Goal: Information Seeking & Learning: Learn about a topic

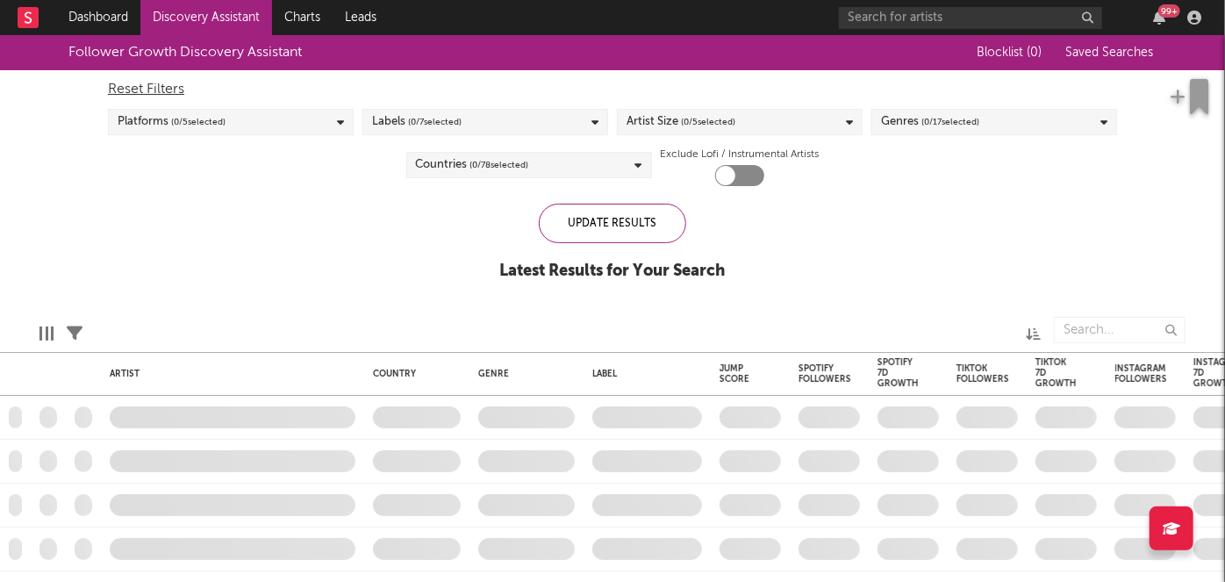
click at [1165, 14] on div "99 +" at bounding box center [1169, 10] width 22 height 13
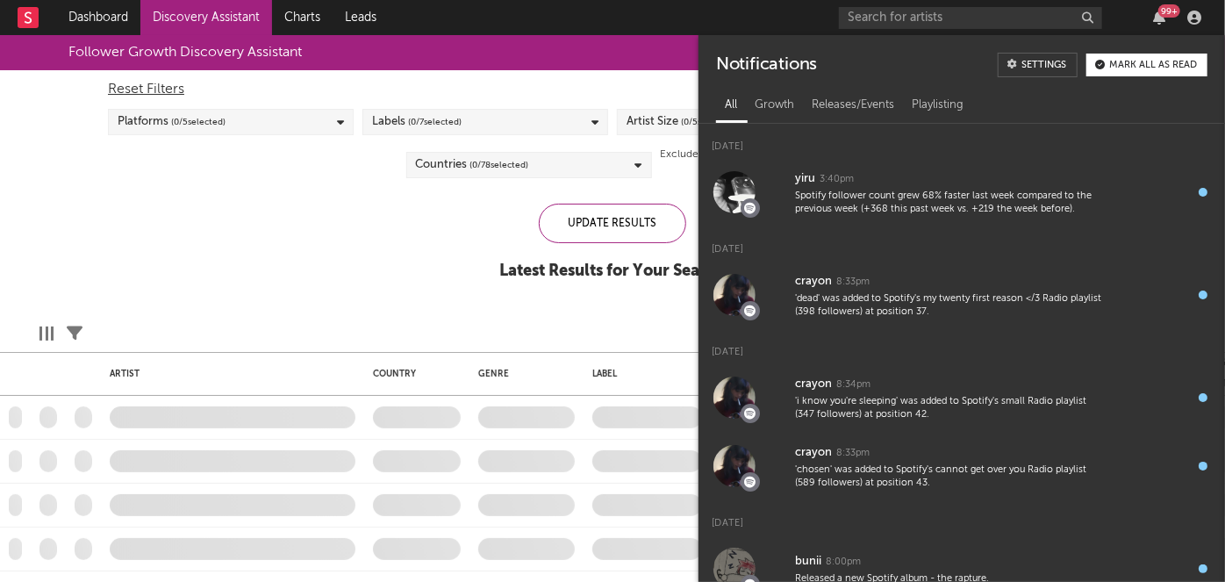
checkbox input "true"
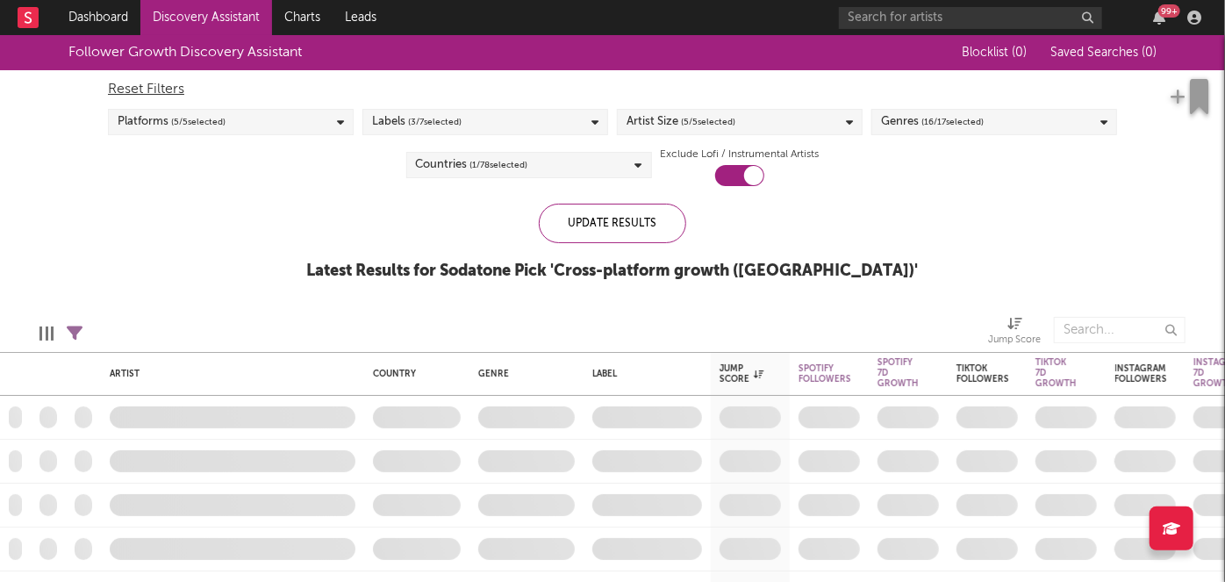
click at [30, 25] on rect at bounding box center [28, 17] width 21 height 21
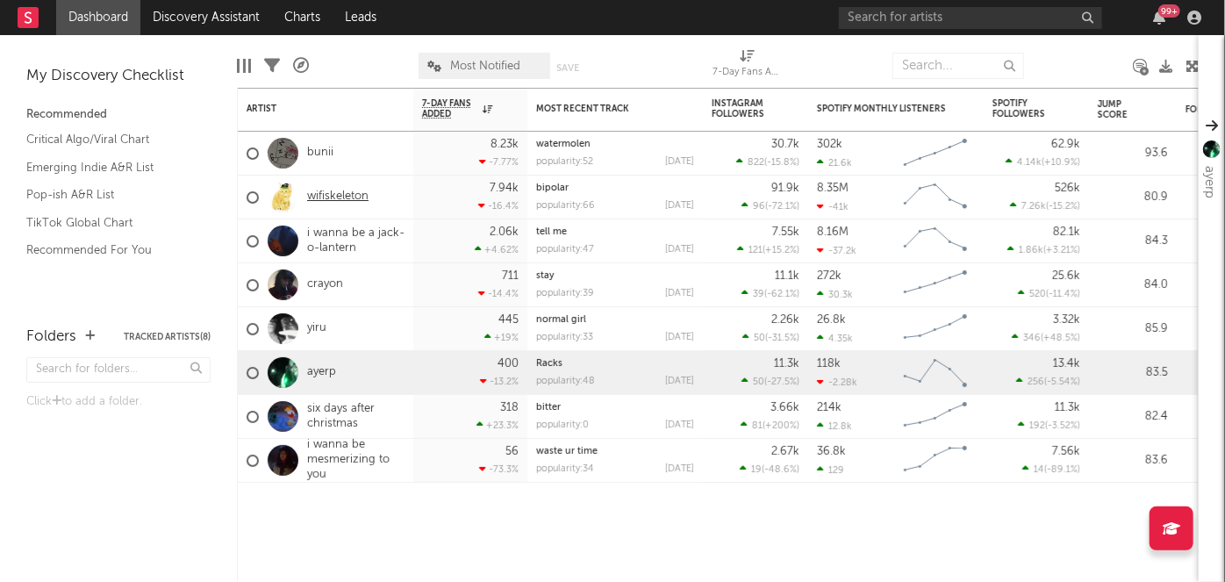
click at [355, 197] on link "wifiskeleton" at bounding box center [337, 197] width 61 height 15
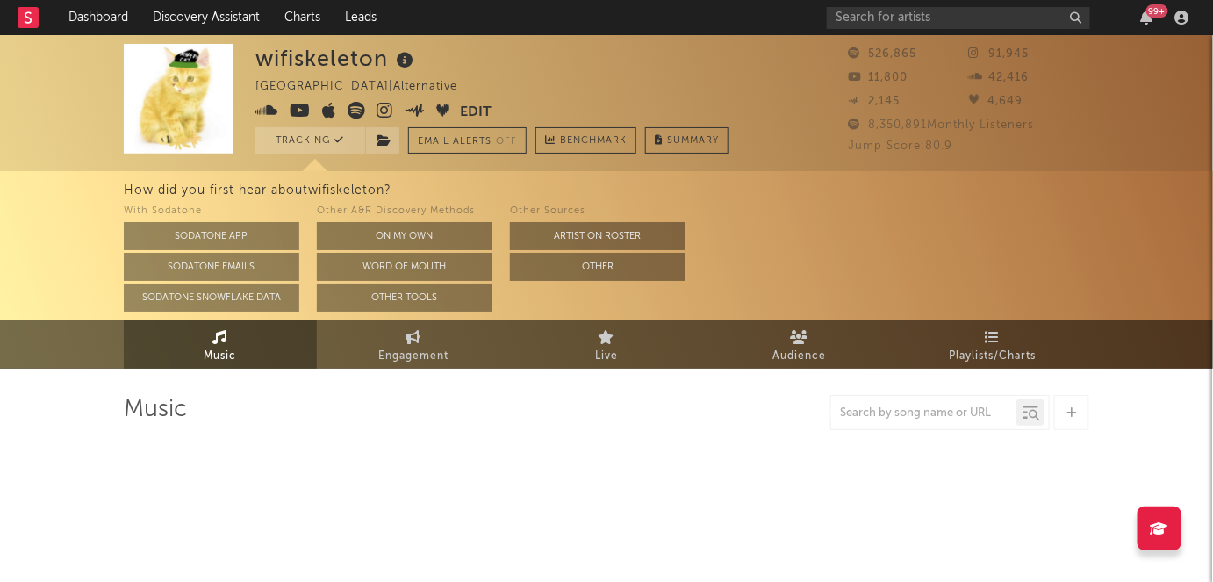
select select "6m"
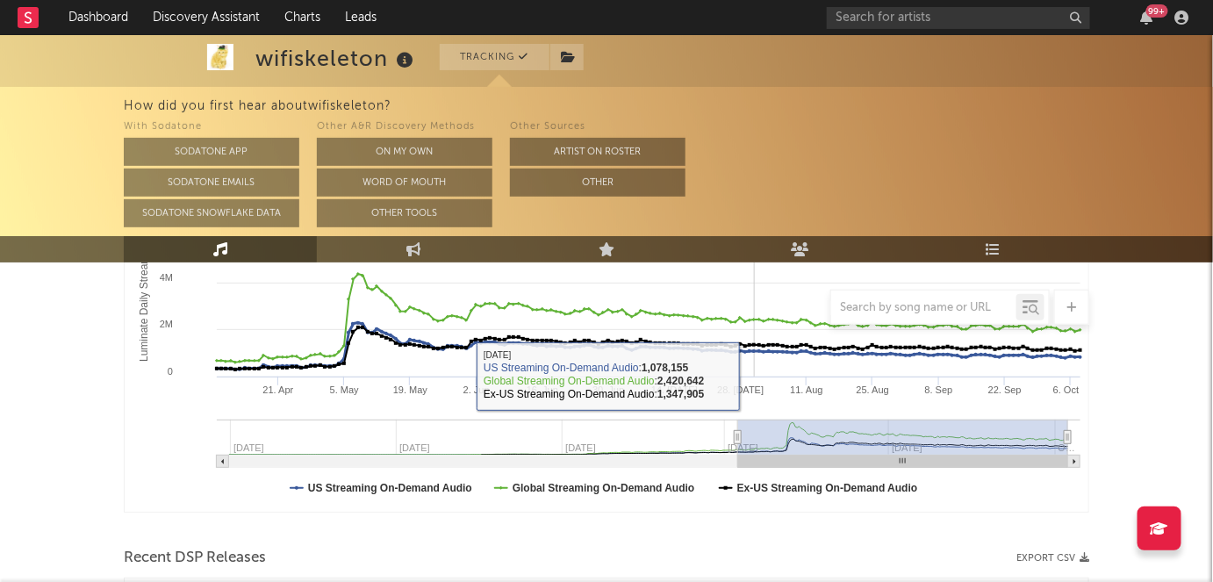
scroll to position [190, 0]
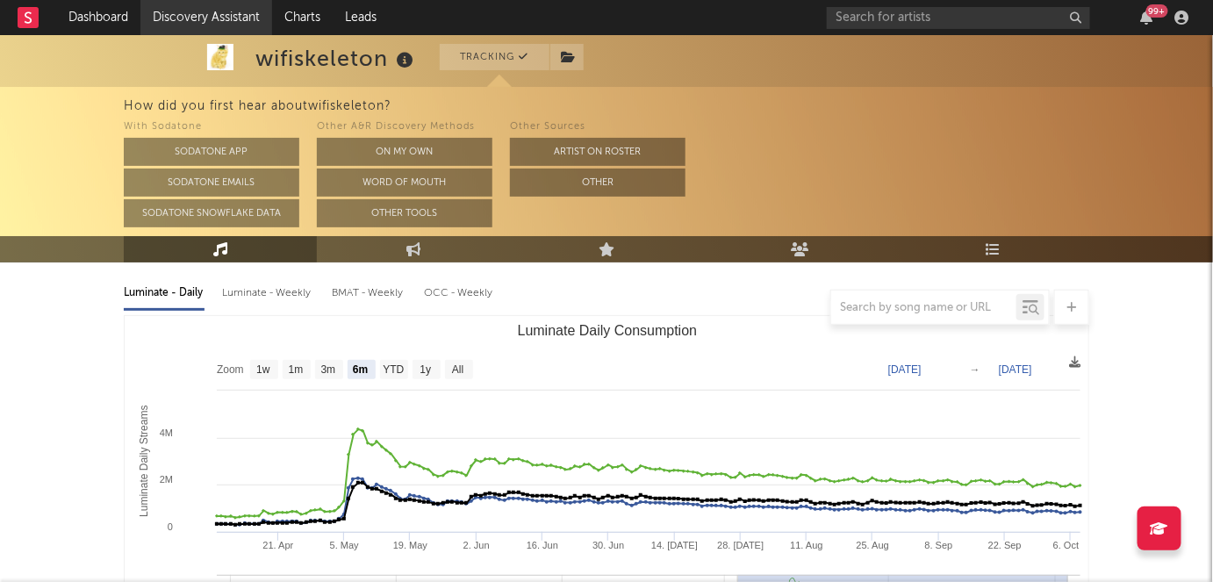
click at [226, 28] on link "Discovery Assistant" at bounding box center [206, 17] width 132 height 35
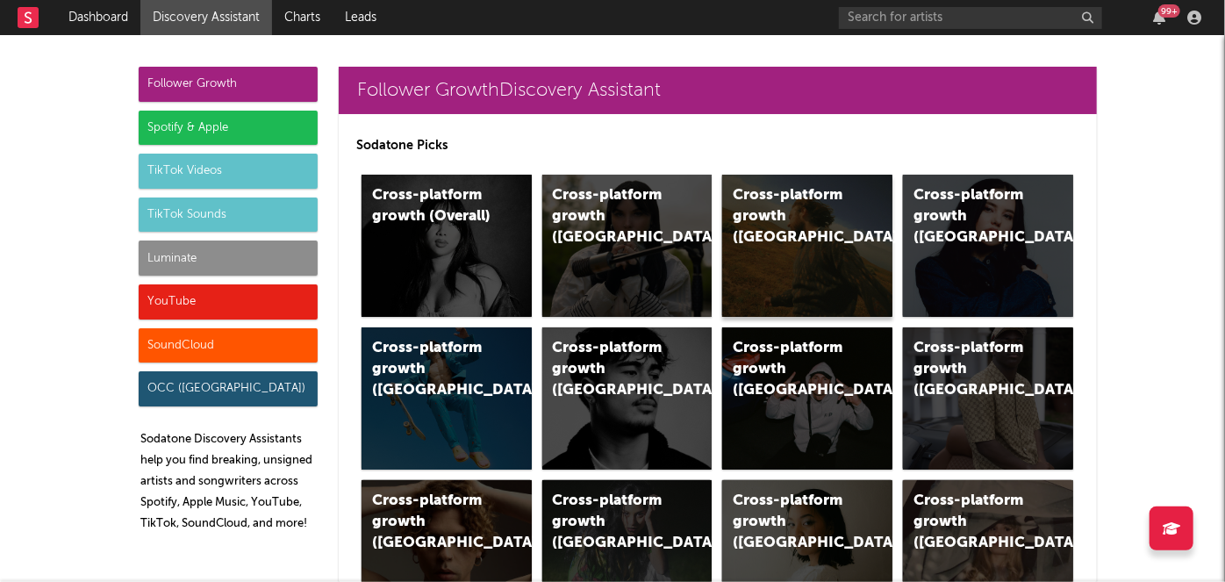
click at [774, 272] on div "Cross-platform growth ([GEOGRAPHIC_DATA])" at bounding box center [807, 246] width 170 height 142
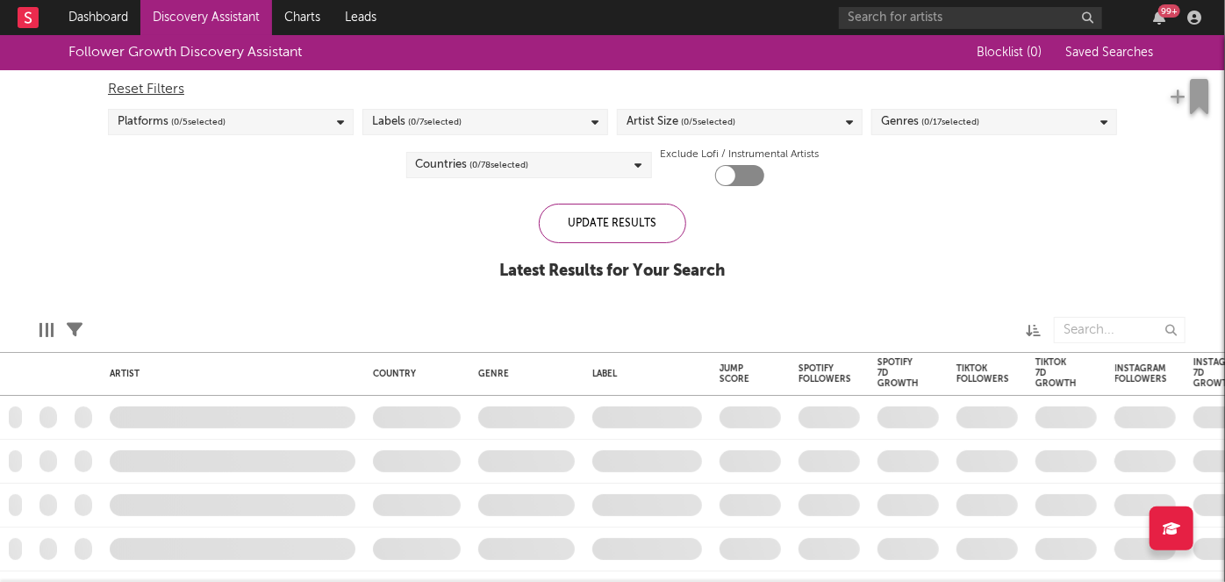
checkbox input "true"
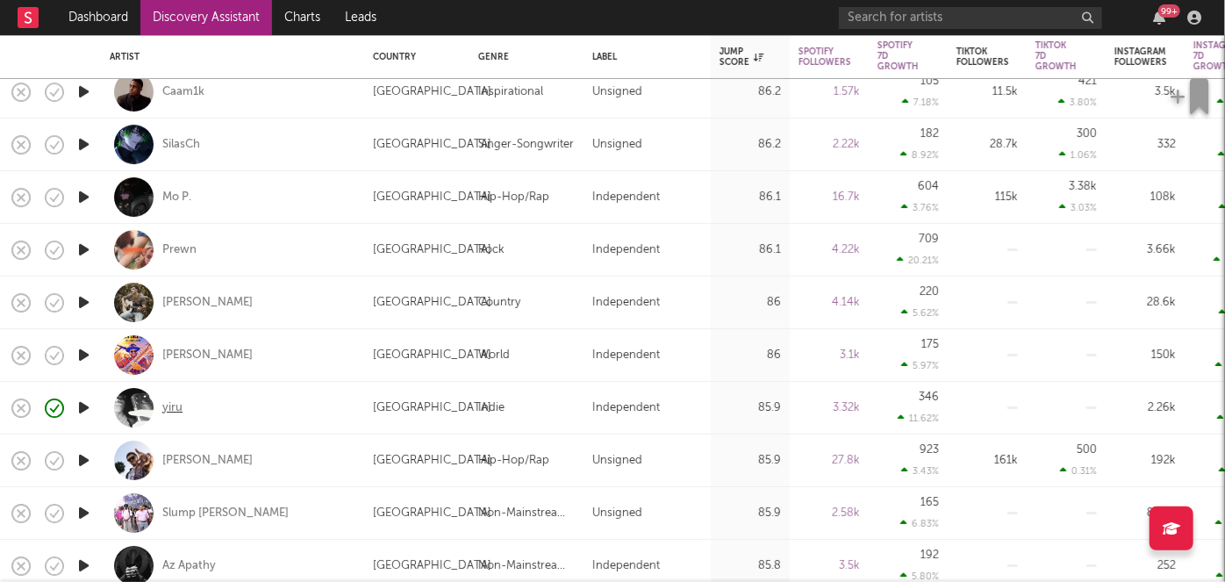
click at [171, 413] on div "yiru" at bounding box center [172, 408] width 20 height 16
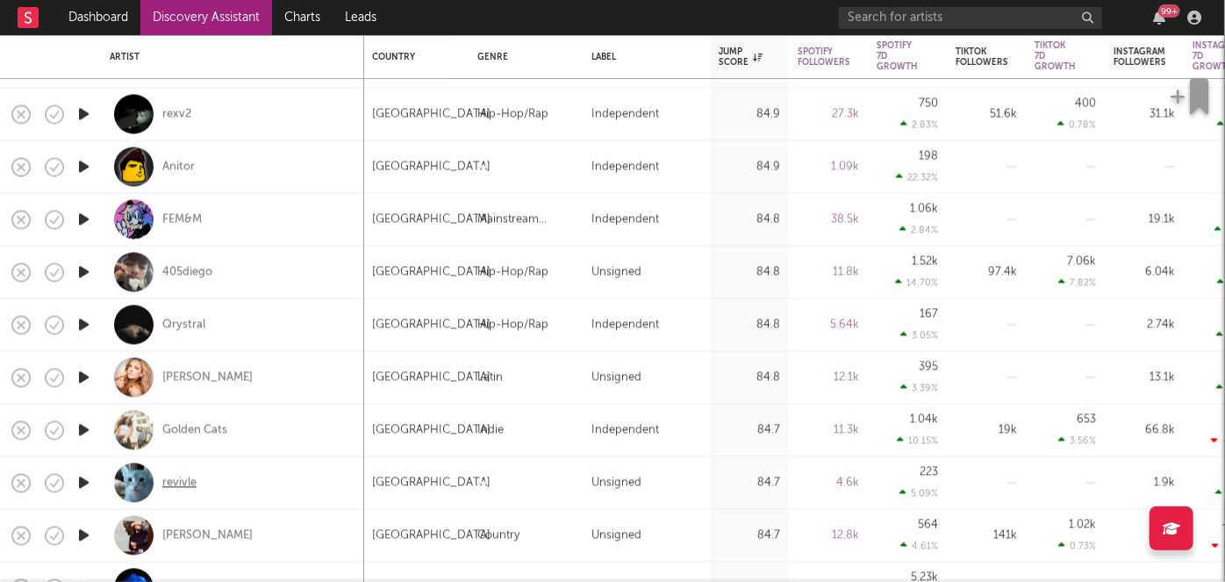
click at [182, 481] on div "revivle" at bounding box center [179, 483] width 34 height 16
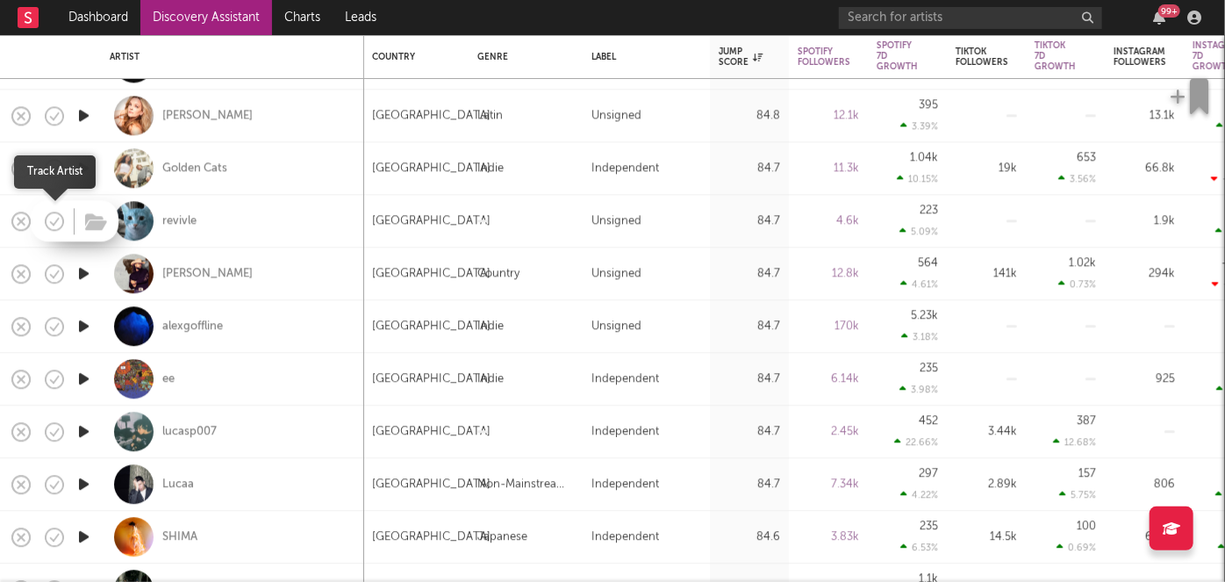
click at [56, 225] on icon "button" at bounding box center [54, 221] width 25 height 25
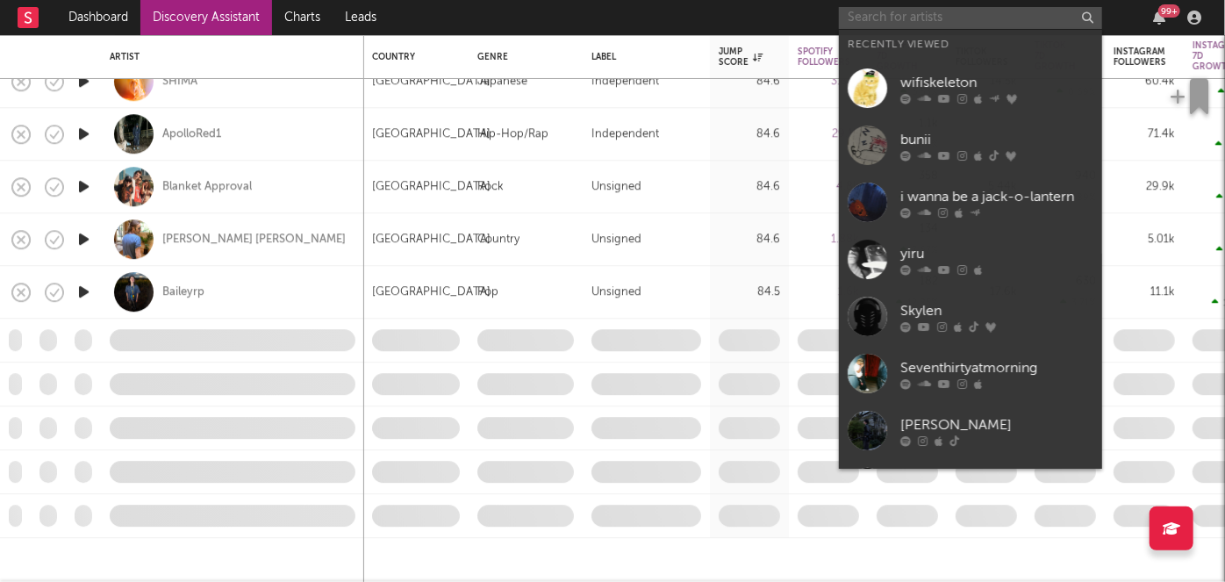
click at [993, 21] on input "text" at bounding box center [970, 18] width 263 height 22
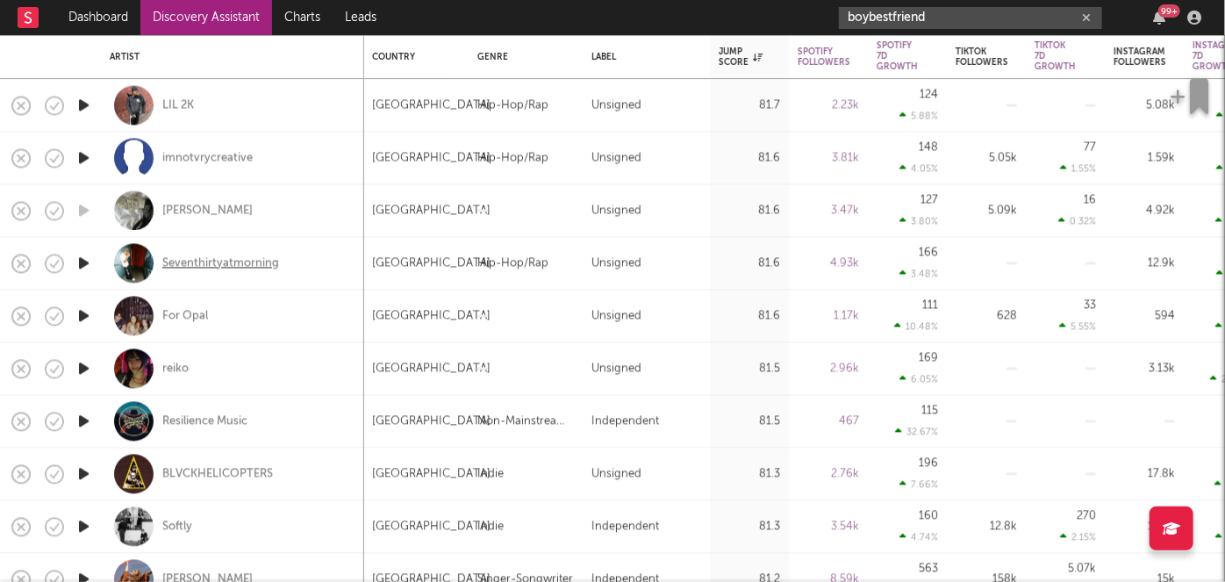
type input "boybestfriend"
click at [256, 258] on div "Seventhirtyatmorning" at bounding box center [220, 263] width 117 height 16
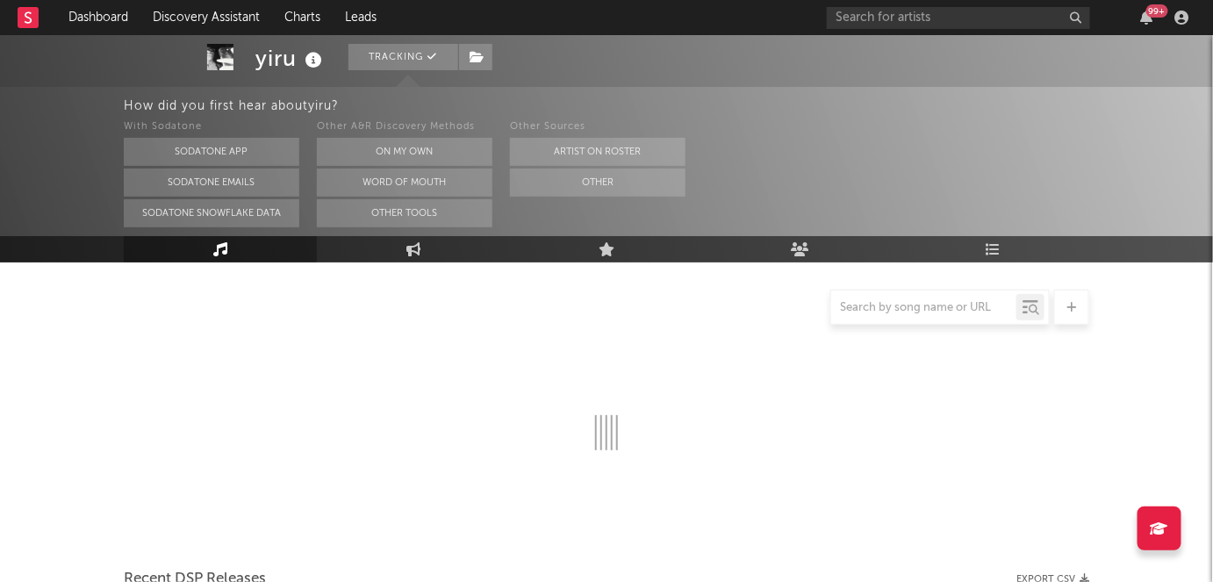
select select "1w"
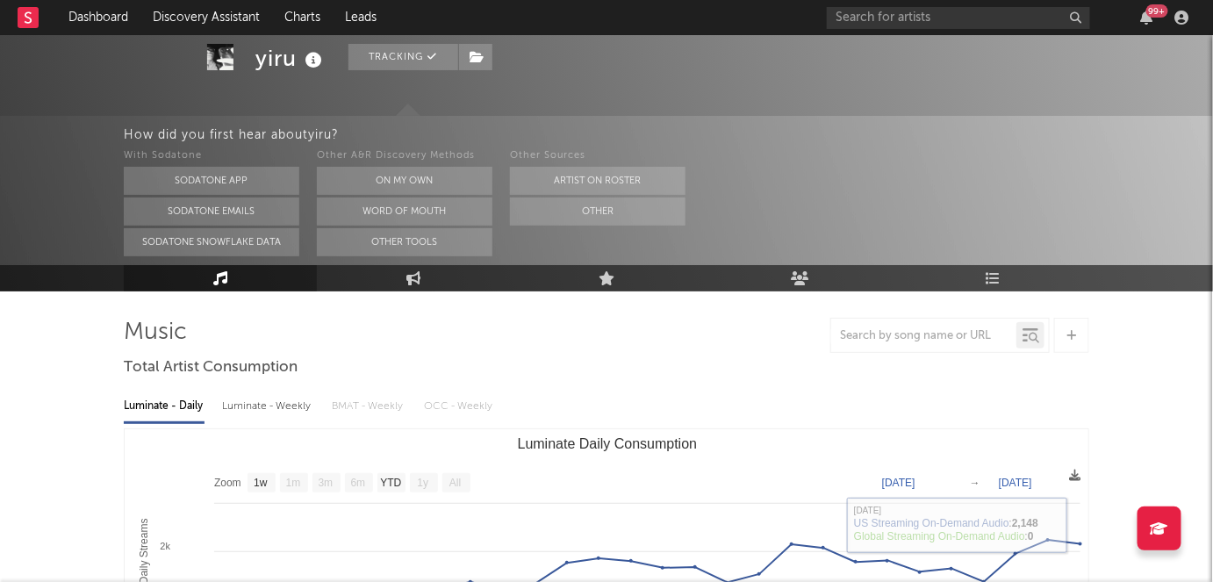
scroll to position [77, 0]
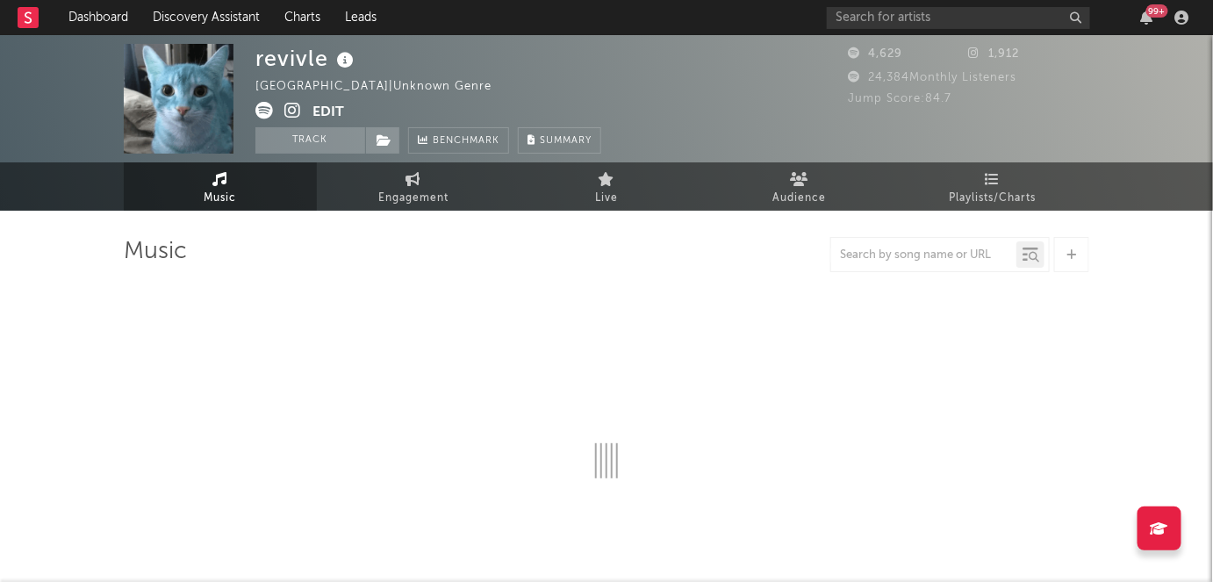
select select "6m"
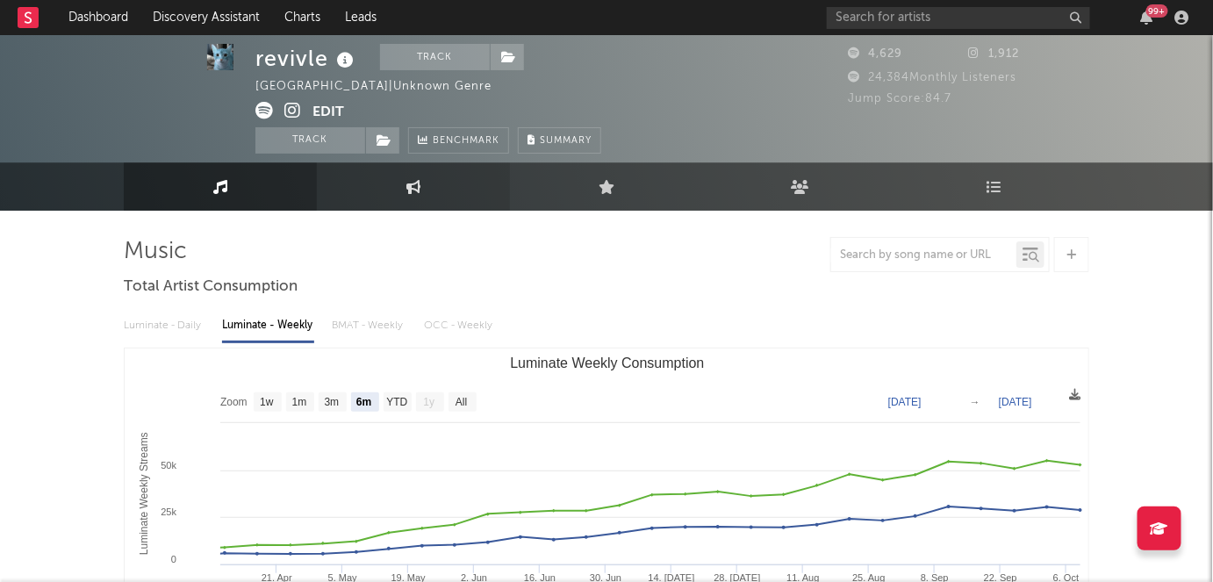
click at [419, 200] on link "Engagement" at bounding box center [413, 186] width 193 height 48
select select "1w"
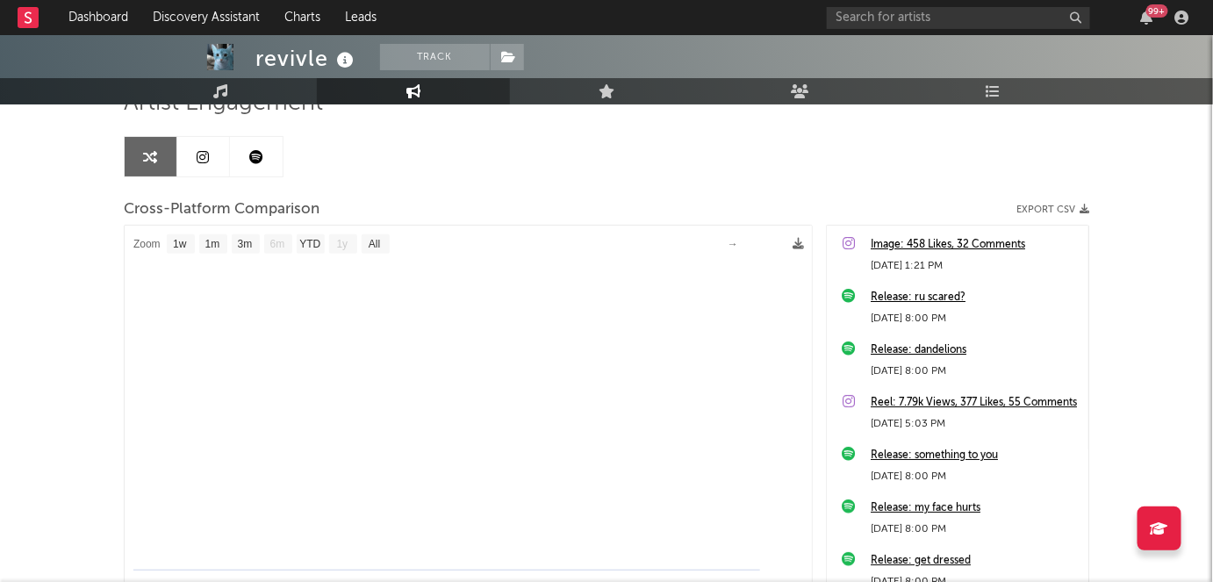
scroll to position [149, 0]
select select "1m"
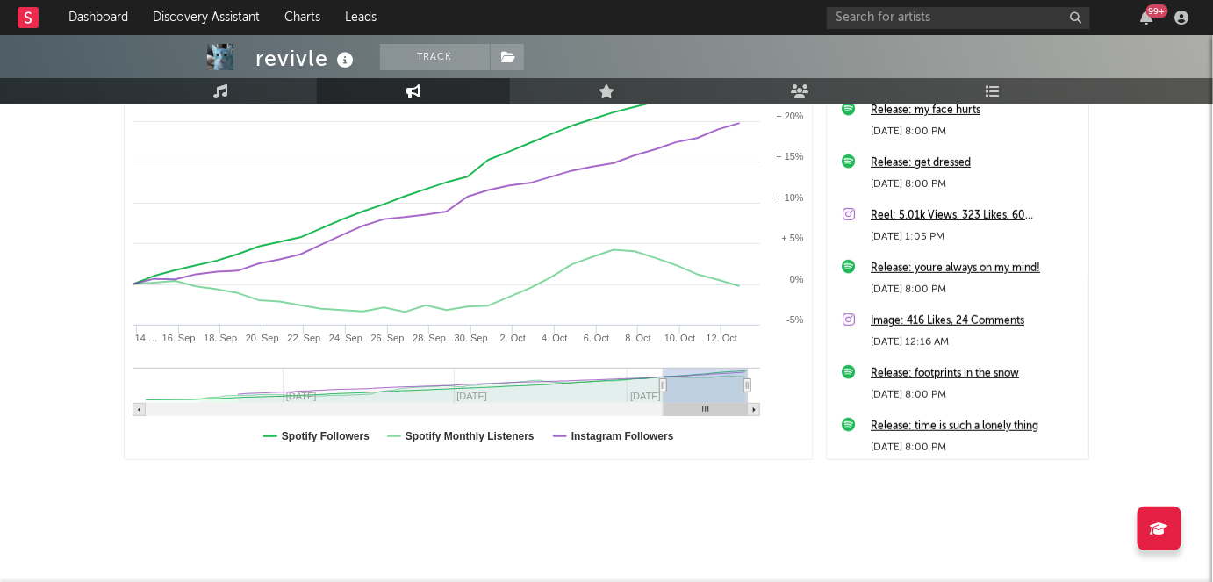
scroll to position [373, 0]
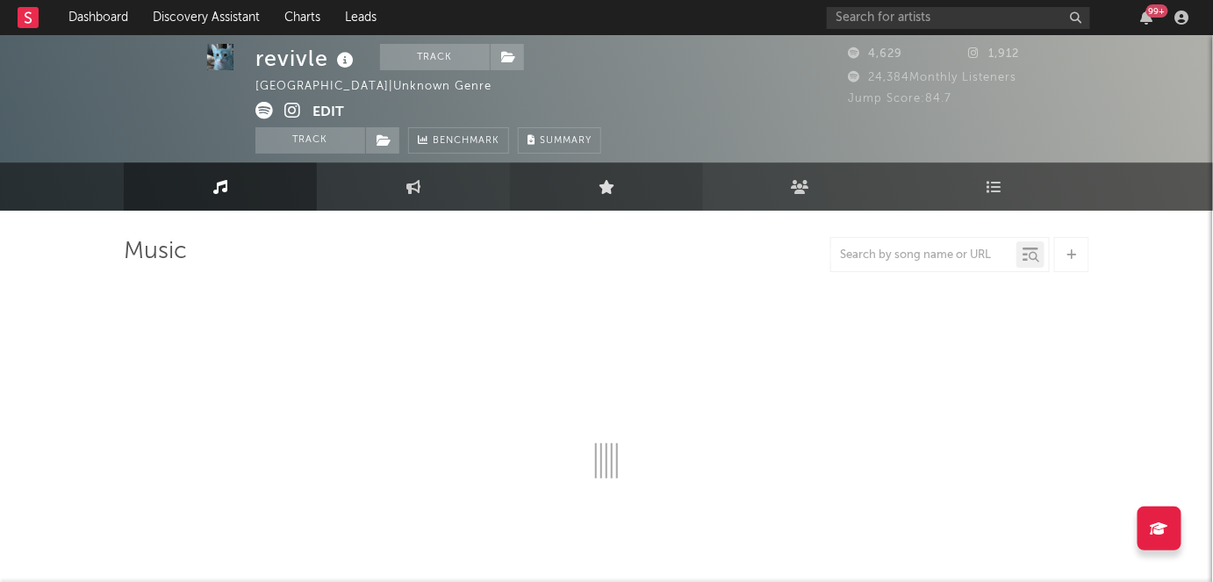
select select "6m"
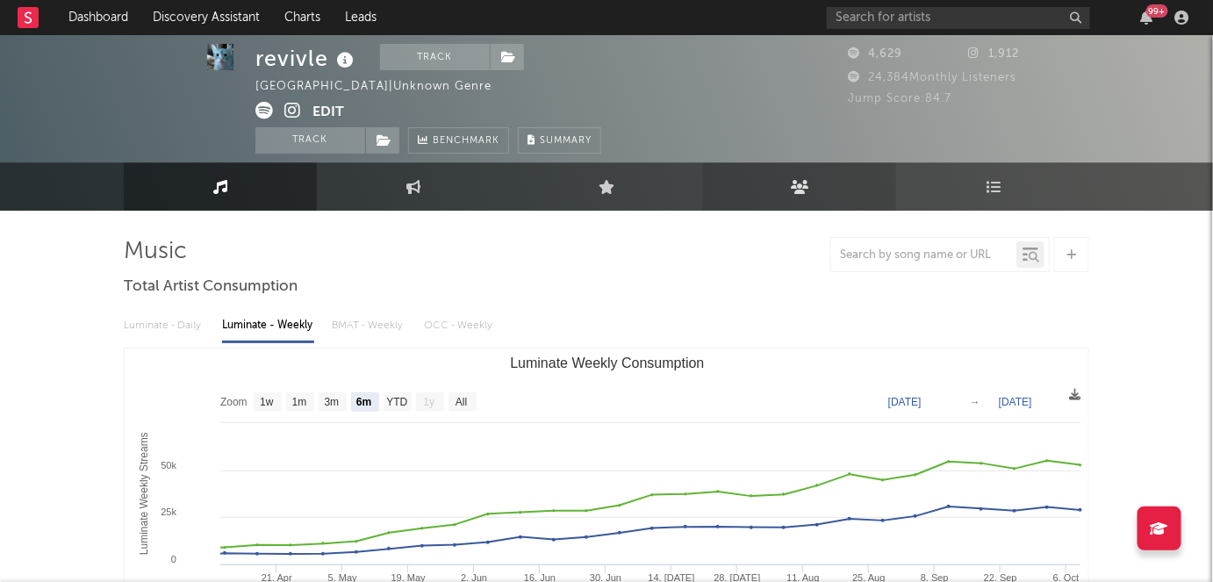
click at [772, 183] on link "Audience" at bounding box center [799, 186] width 193 height 48
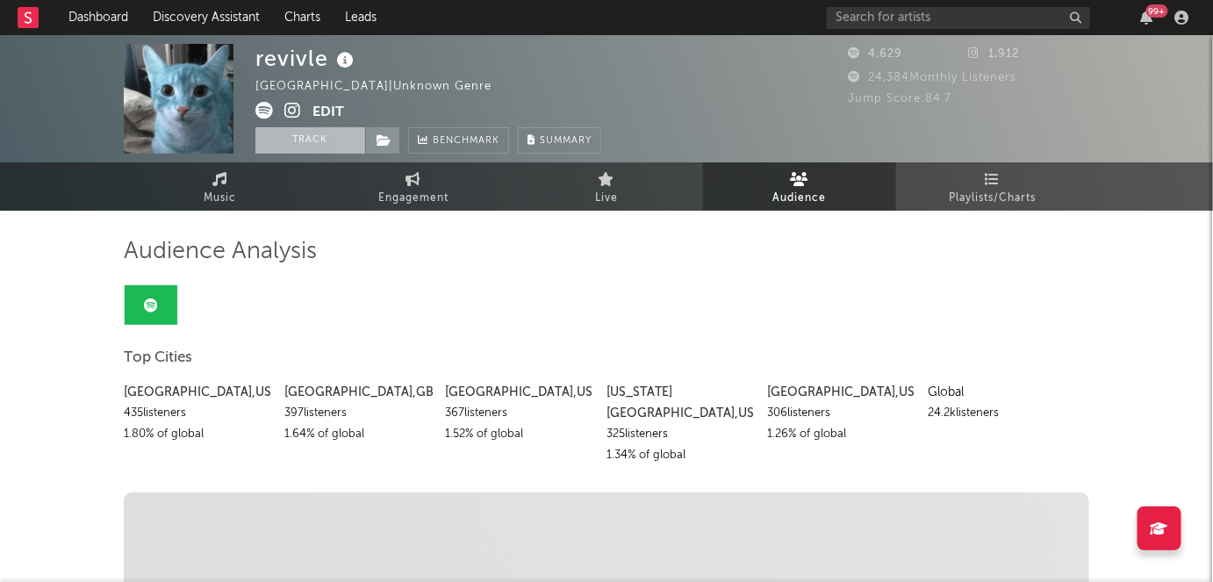
click at [309, 129] on button "Track" at bounding box center [310, 140] width 110 height 26
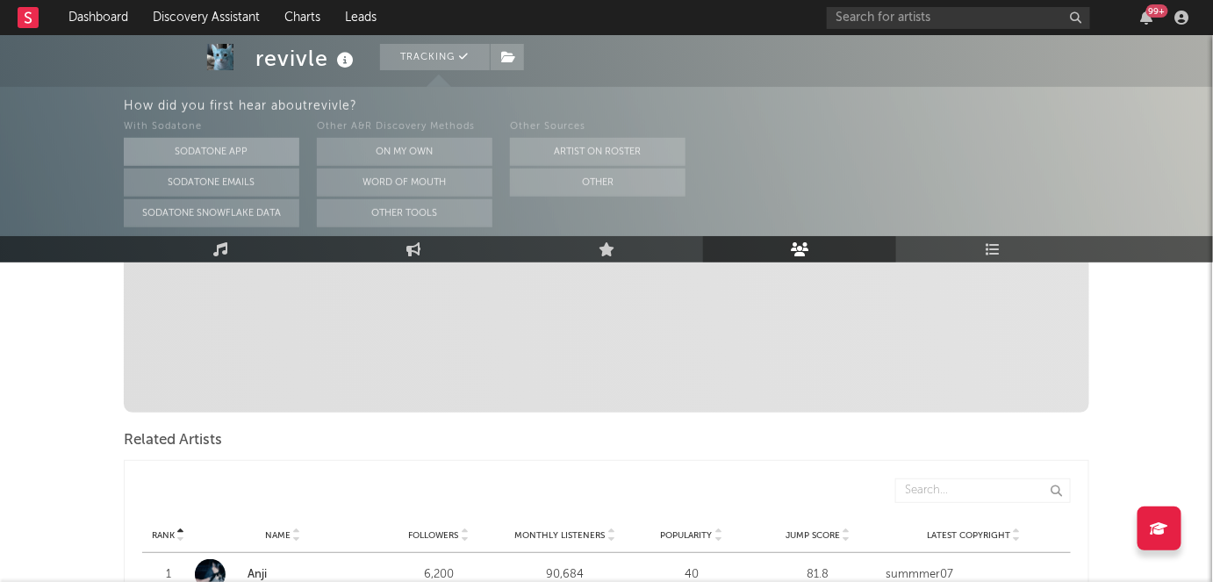
scroll to position [460, 0]
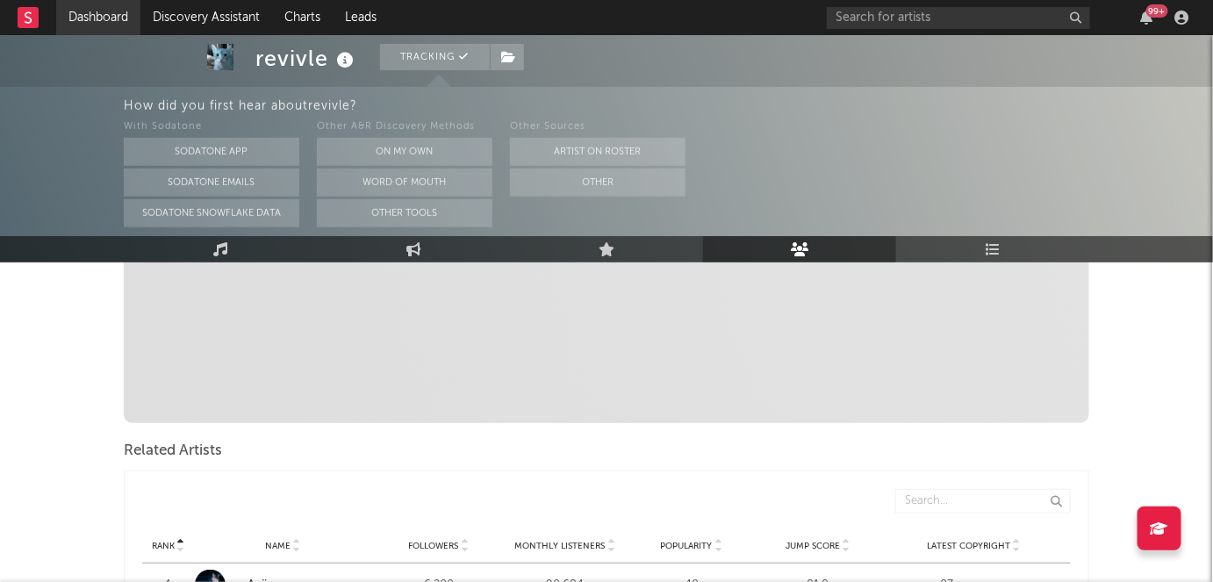
click at [117, 31] on link "Dashboard" at bounding box center [98, 17] width 84 height 35
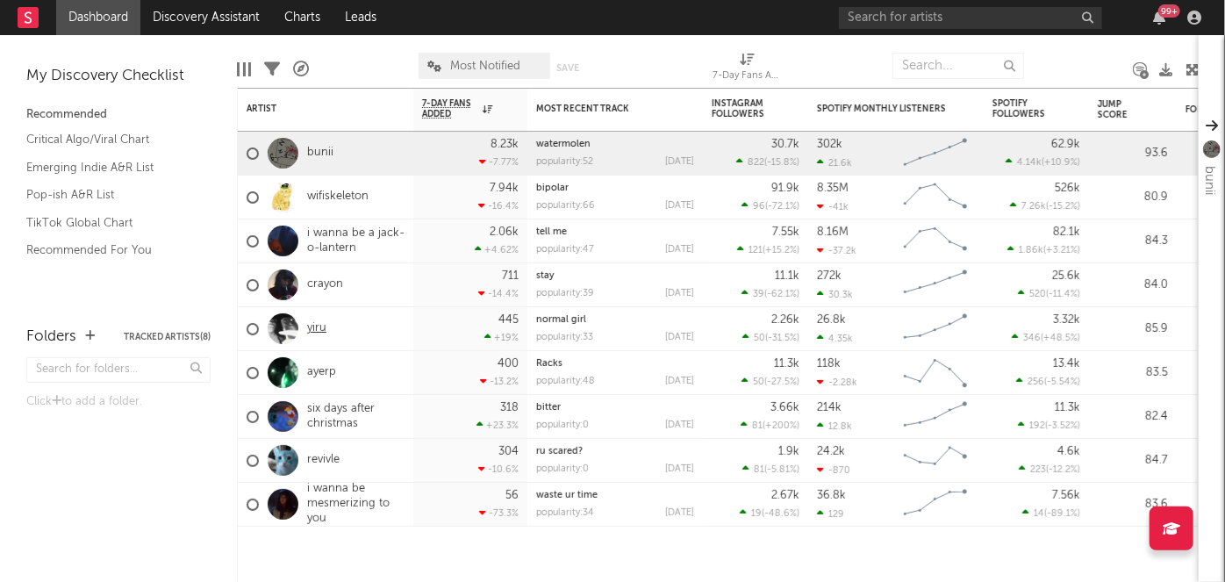
click at [315, 326] on link "yiru" at bounding box center [316, 328] width 19 height 15
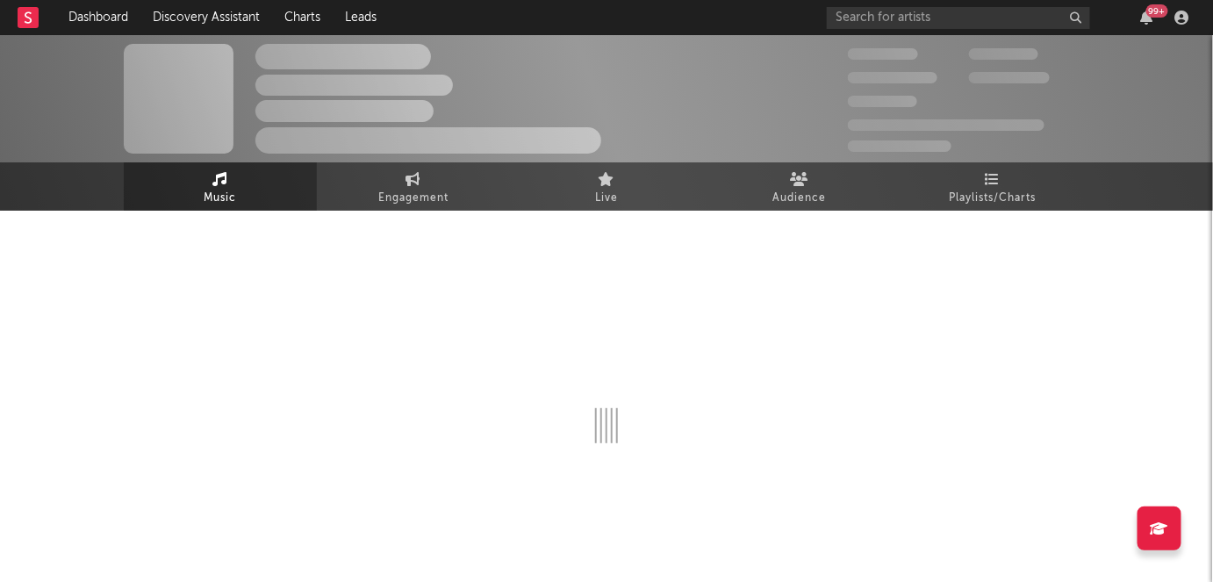
select select "1w"
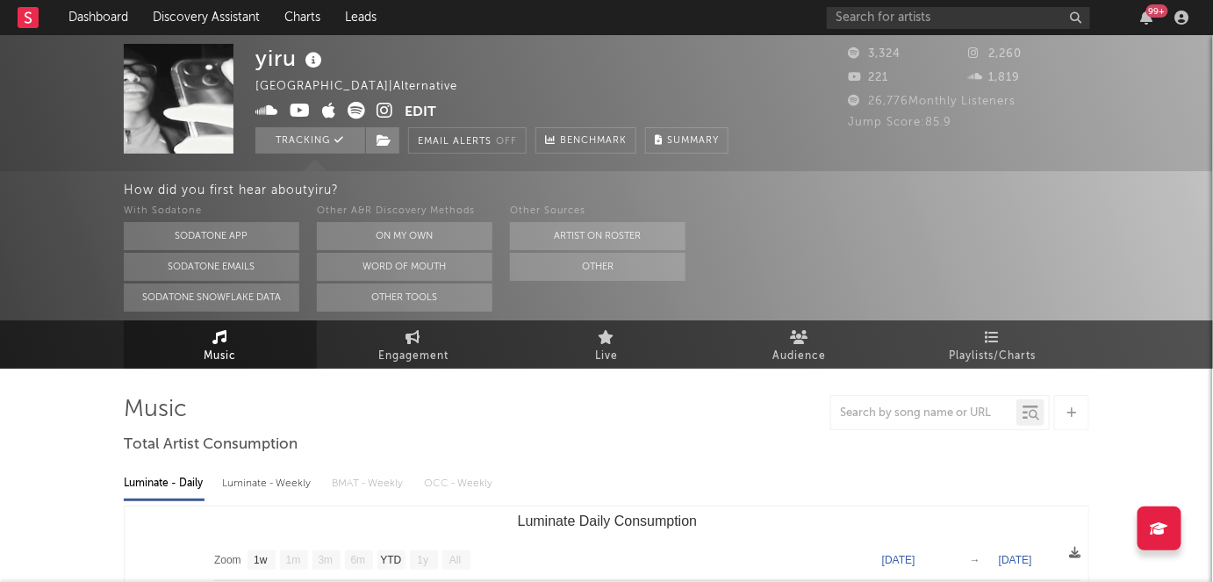
click at [395, 104] on span at bounding box center [329, 113] width 149 height 22
click at [386, 111] on icon at bounding box center [384, 111] width 17 height 18
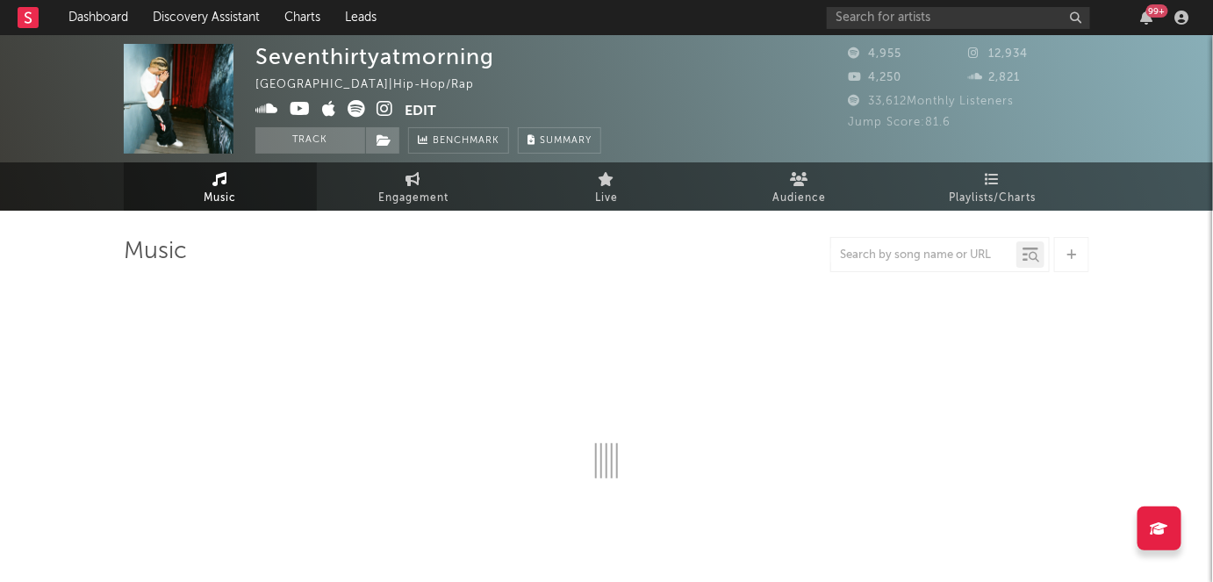
select select "1w"
